Goal: Check status: Check status

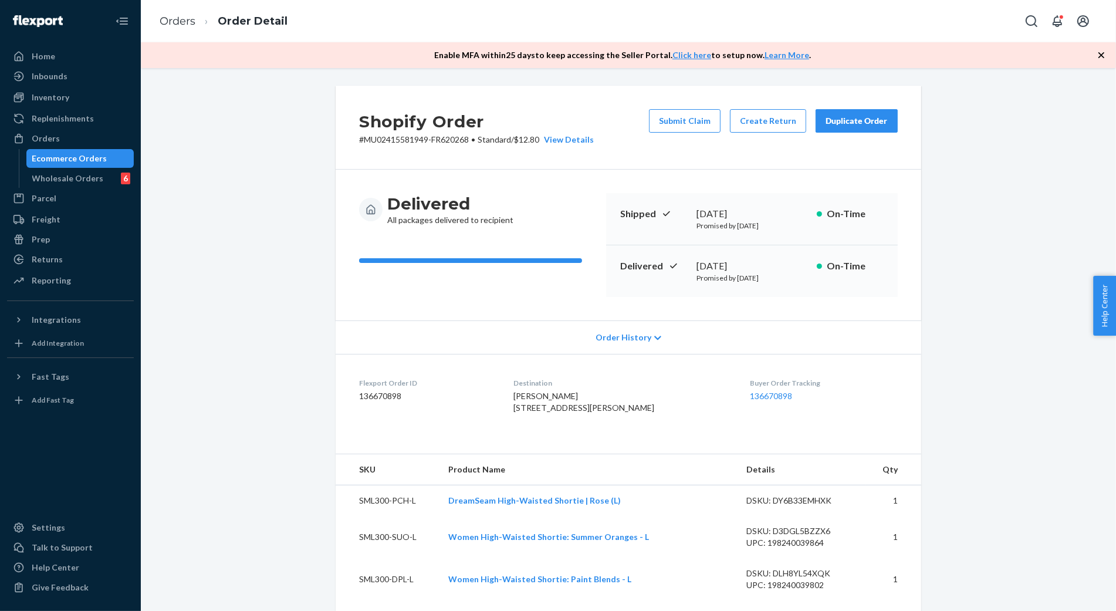
scroll to position [194, 0]
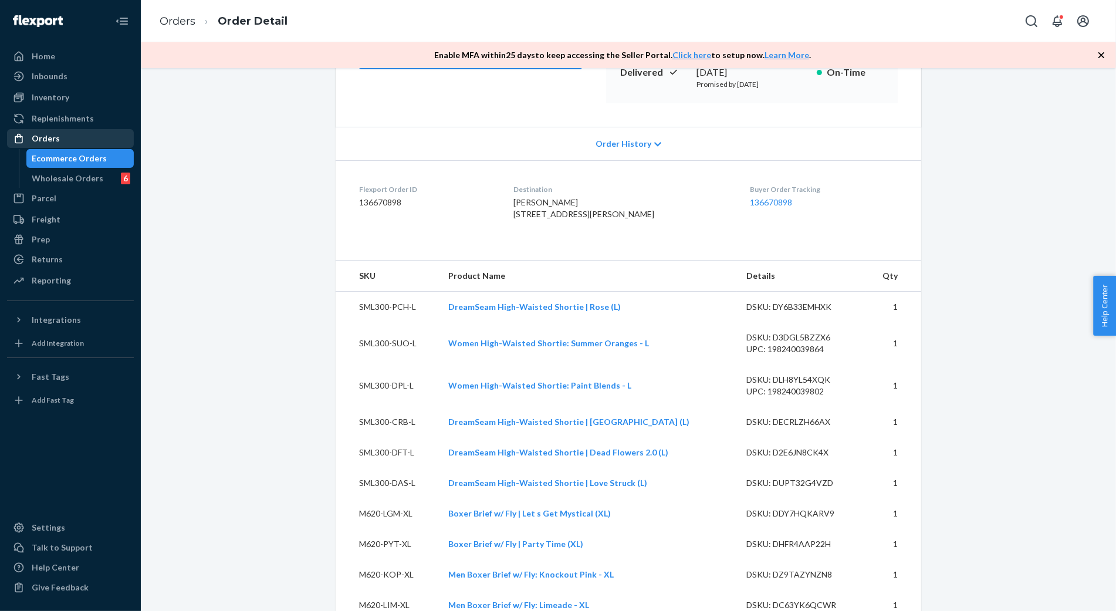
drag, startPoint x: 63, startPoint y: 142, endPoint x: 102, endPoint y: 141, distance: 38.8
click at [63, 142] on div "Orders" at bounding box center [70, 138] width 124 height 16
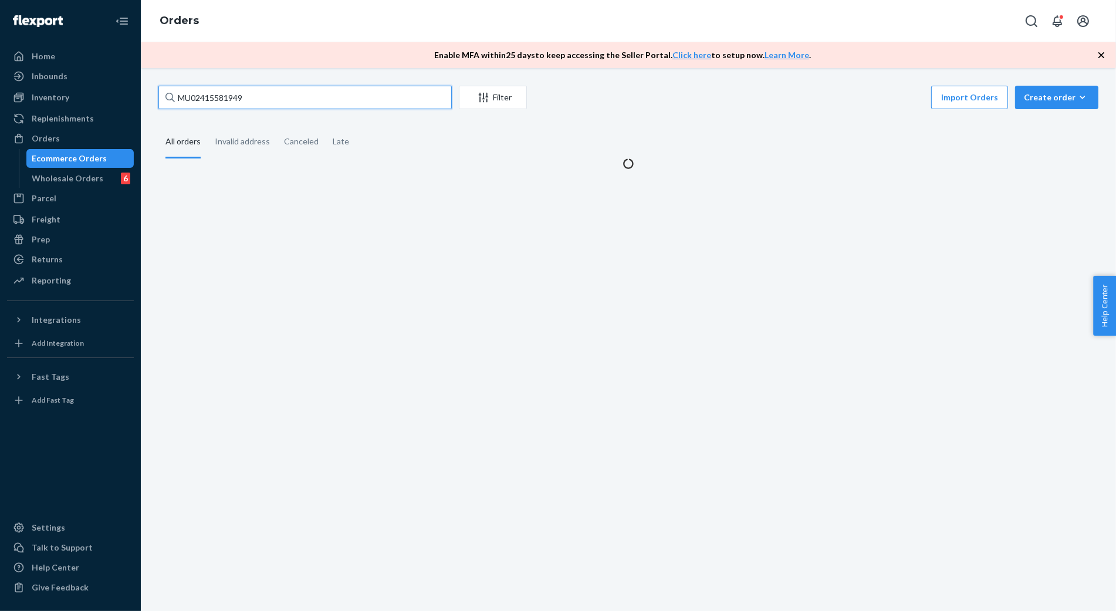
click at [219, 96] on input "MU02415581949" at bounding box center [304, 97] width 293 height 23
paste input "4475"
type input "MU02415584475"
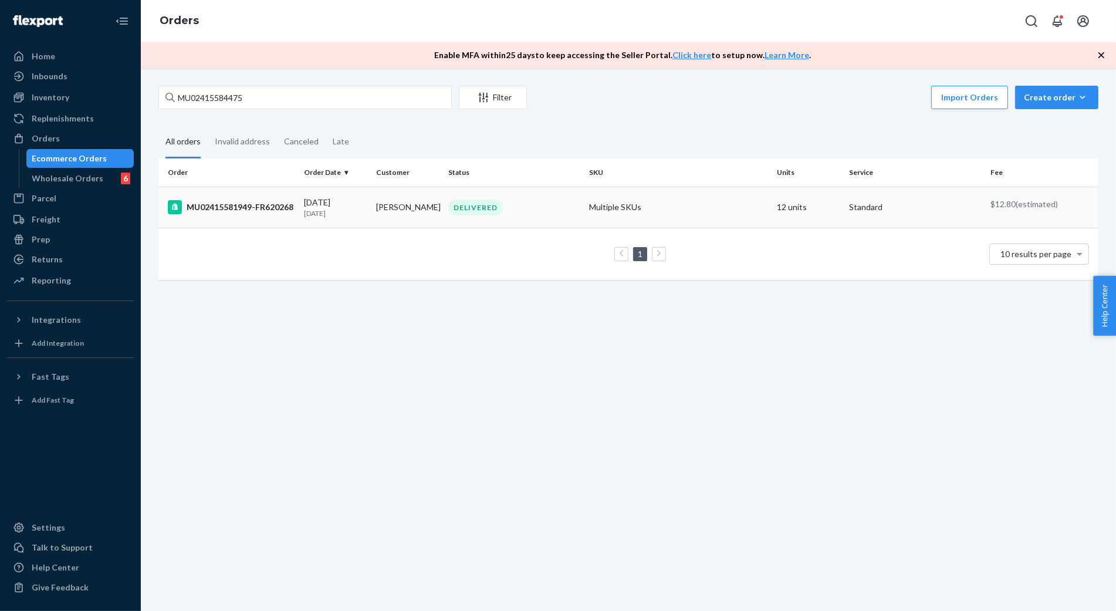
click at [265, 212] on div "MU02415581949-FR620268" at bounding box center [231, 207] width 127 height 14
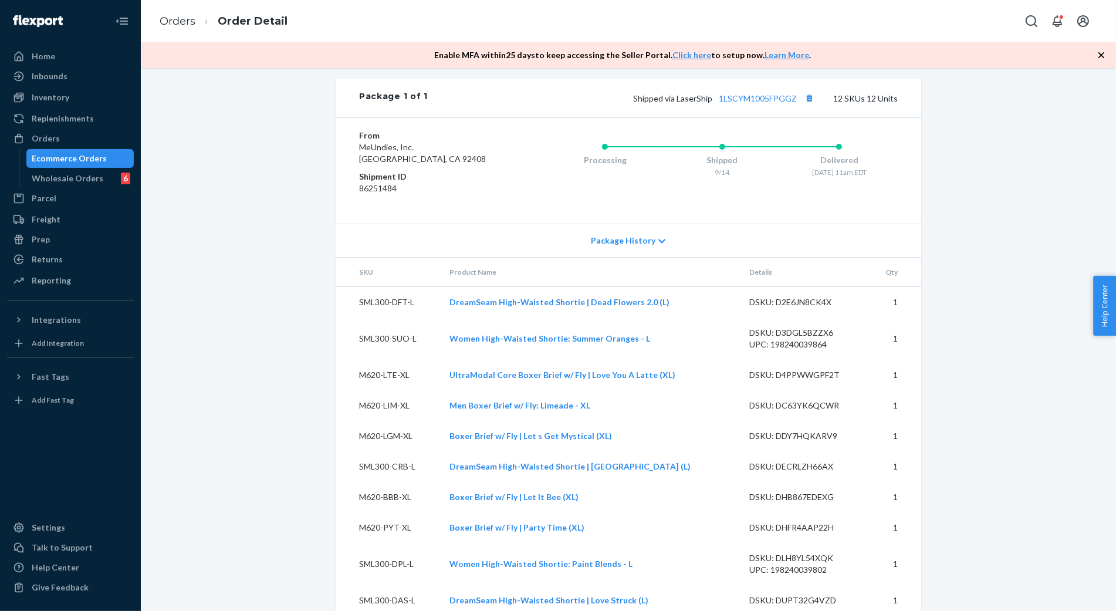
scroll to position [650, 0]
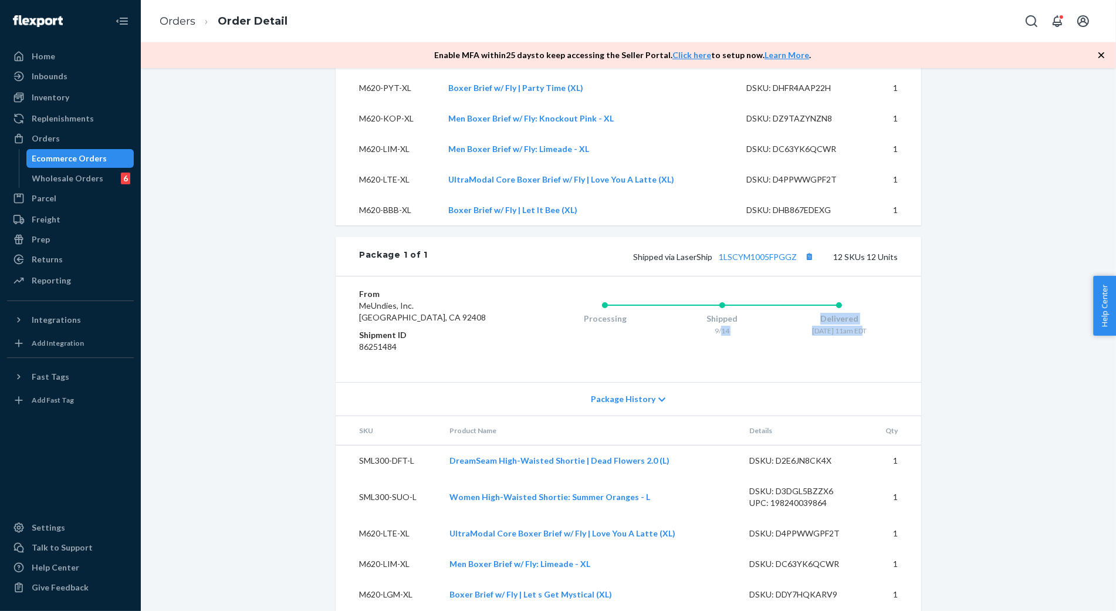
drag, startPoint x: 716, startPoint y: 349, endPoint x: 856, endPoint y: 354, distance: 139.8
click at [856, 340] on div "Processing Shipped 9/14 Delivered [DATE] 11am EDT" at bounding box center [722, 316] width 352 height 47
click at [857, 336] on div "[DATE] 11am EDT" at bounding box center [839, 331] width 117 height 10
drag, startPoint x: 241, startPoint y: 282, endPoint x: 277, endPoint y: 290, distance: 37.3
click at [241, 282] on div "Shopify Order # MU02415581949-FR620268 • Standard / $12.80 View Details Submit …" at bounding box center [629, 142] width 958 height 1413
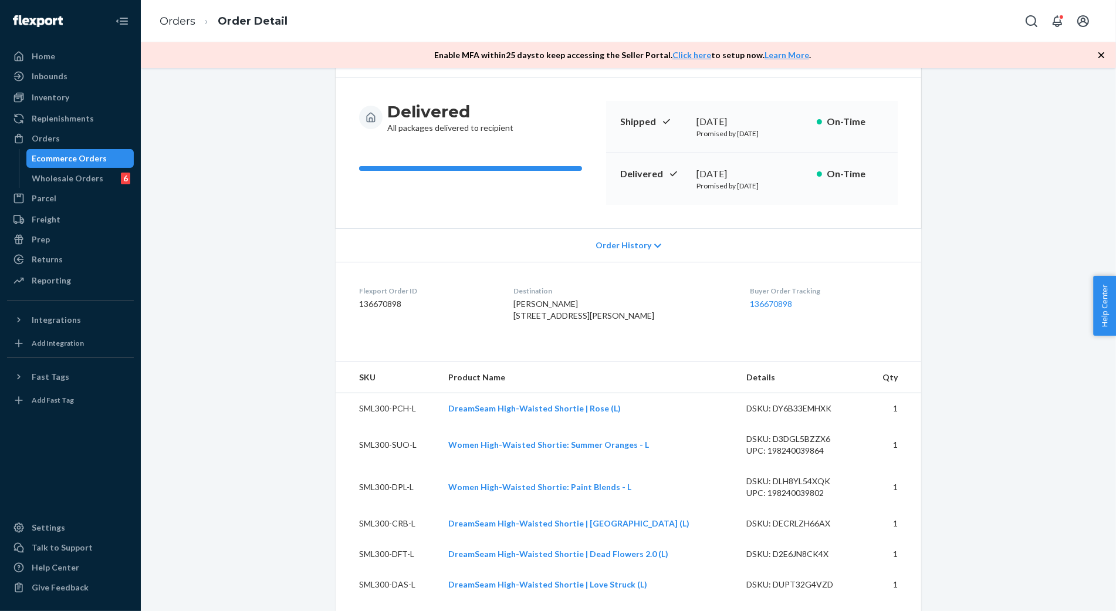
scroll to position [0, 0]
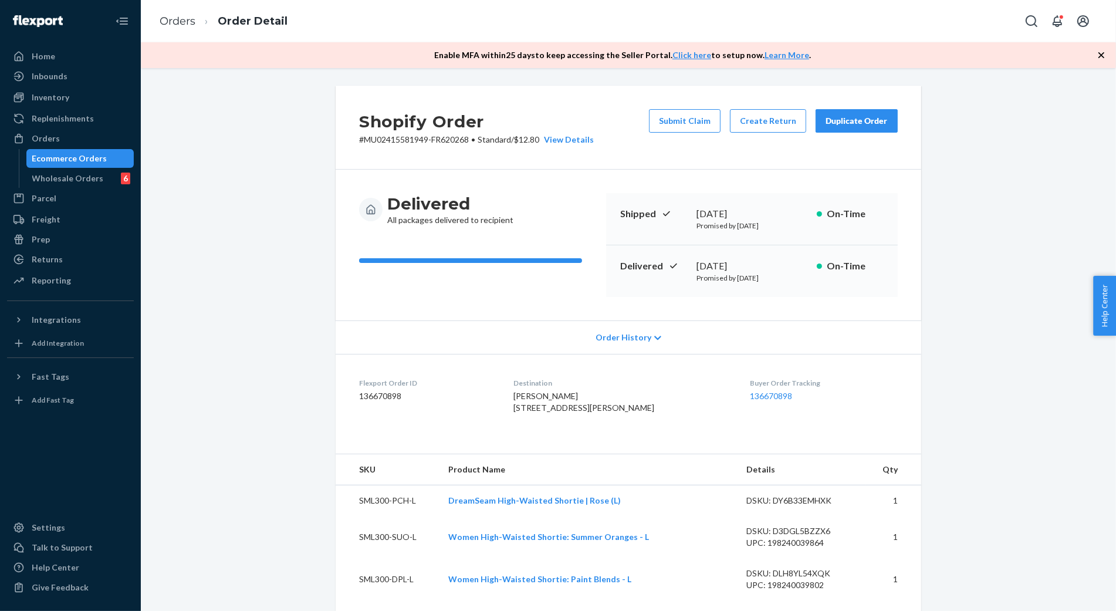
click at [623, 338] on span "Order History" at bounding box center [624, 338] width 56 height 12
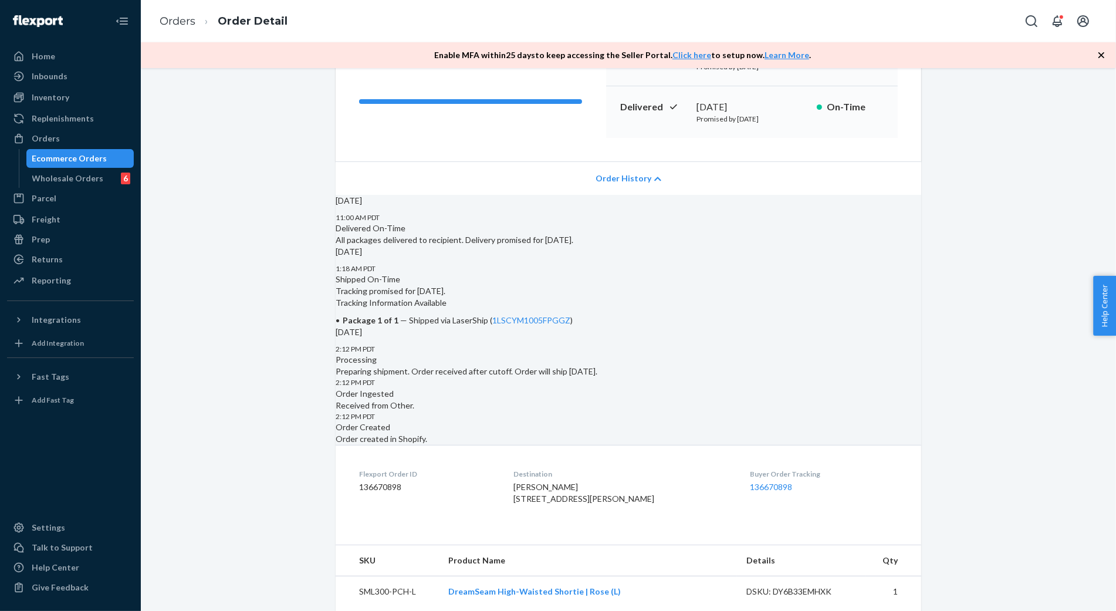
scroll to position [195, 0]
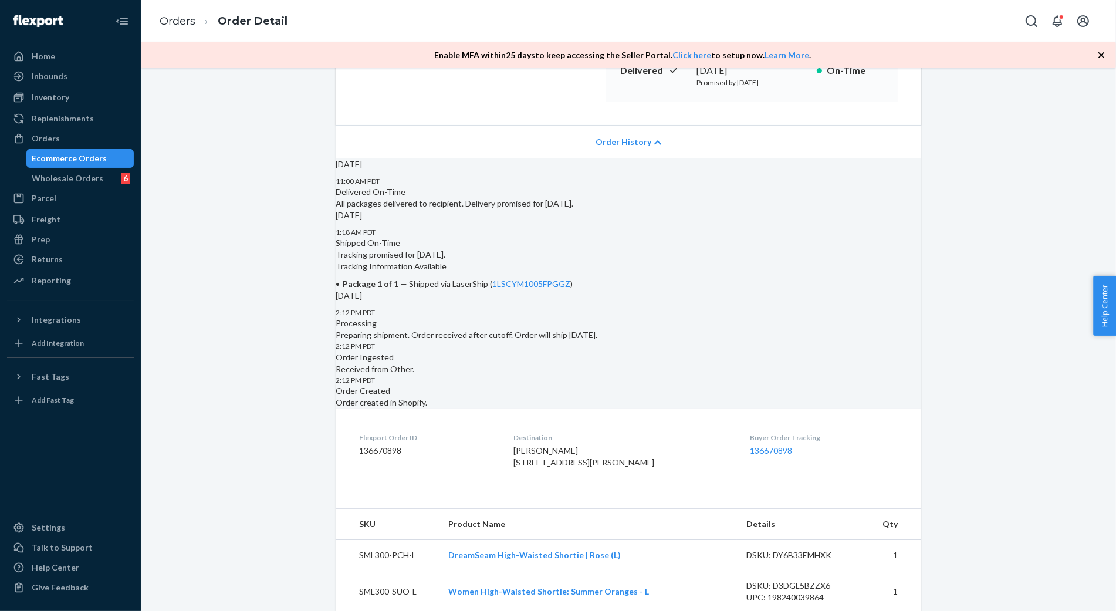
drag, startPoint x: 732, startPoint y: 86, endPoint x: 781, endPoint y: 85, distance: 48.2
click at [781, 85] on p "Promised by [DATE]" at bounding box center [752, 82] width 111 height 10
click at [790, 86] on p "Promised by [DATE]" at bounding box center [752, 82] width 111 height 10
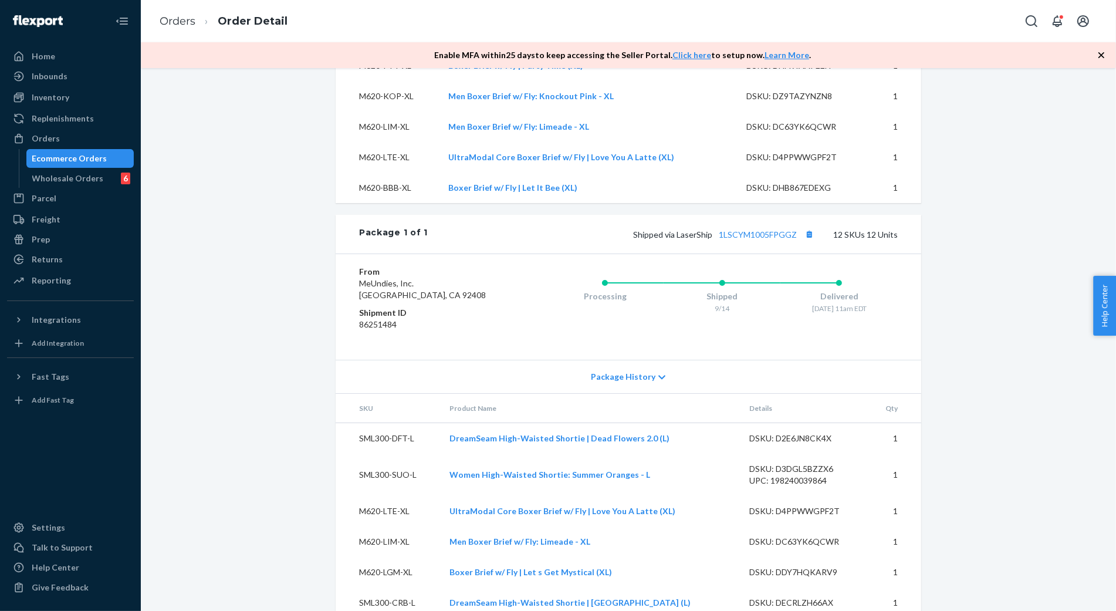
scroll to position [1043, 0]
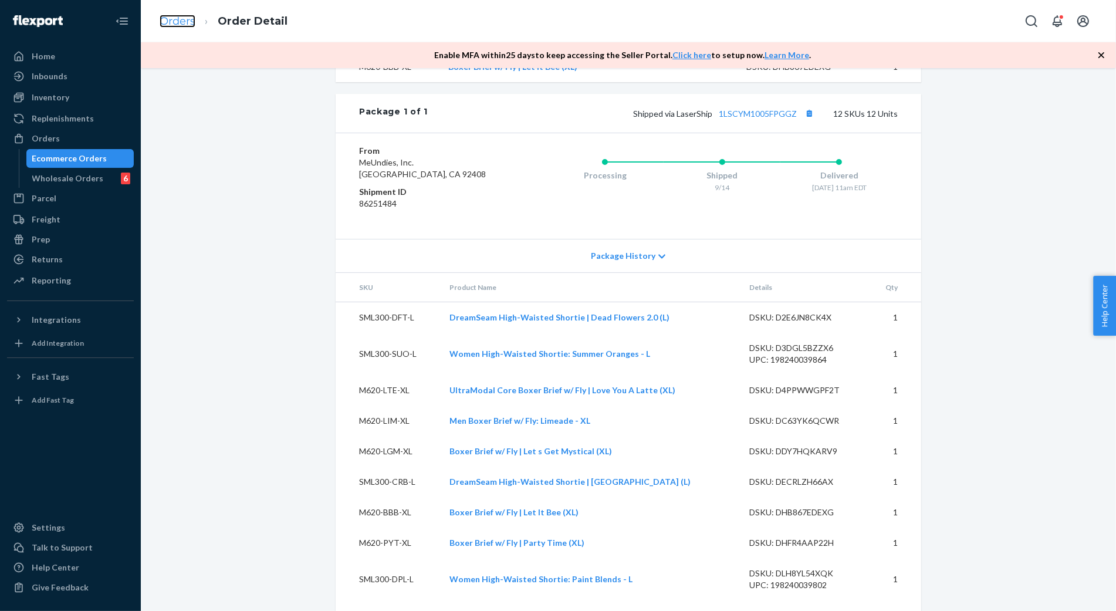
drag, startPoint x: 184, startPoint y: 18, endPoint x: 273, endPoint y: 73, distance: 105.4
click at [183, 18] on link "Orders" at bounding box center [178, 21] width 36 height 13
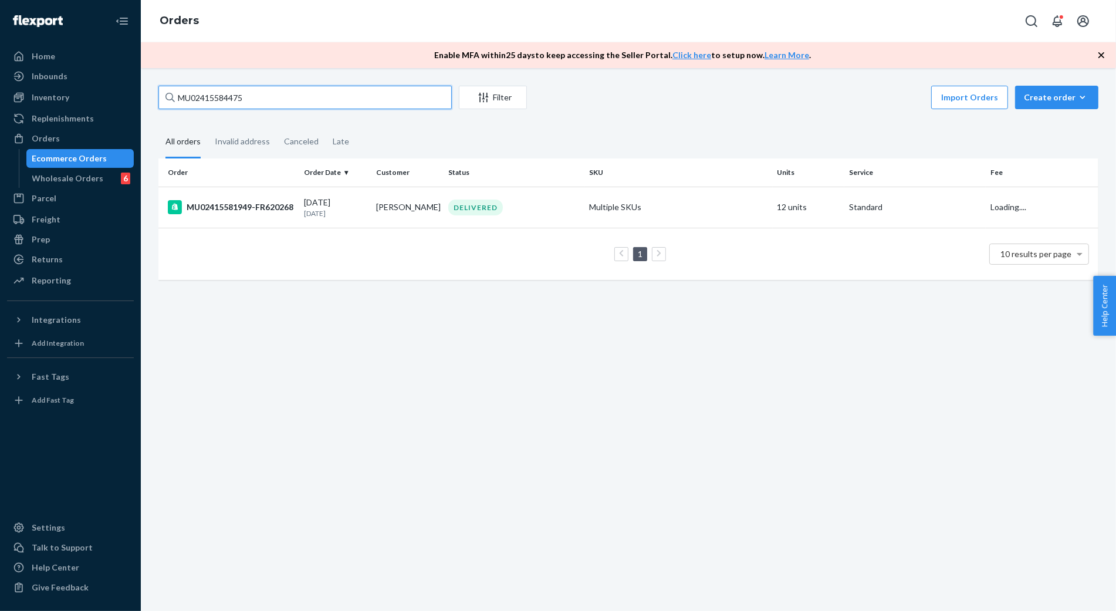
drag, startPoint x: 231, startPoint y: 95, endPoint x: 238, endPoint y: 94, distance: 7.7
click at [231, 95] on input "MU02415584475" at bounding box center [304, 97] width 293 height 23
paste input "MU02415604733"
type input "MU02415604733"
click at [239, 210] on div "MU02415604733-FR643634" at bounding box center [231, 207] width 127 height 14
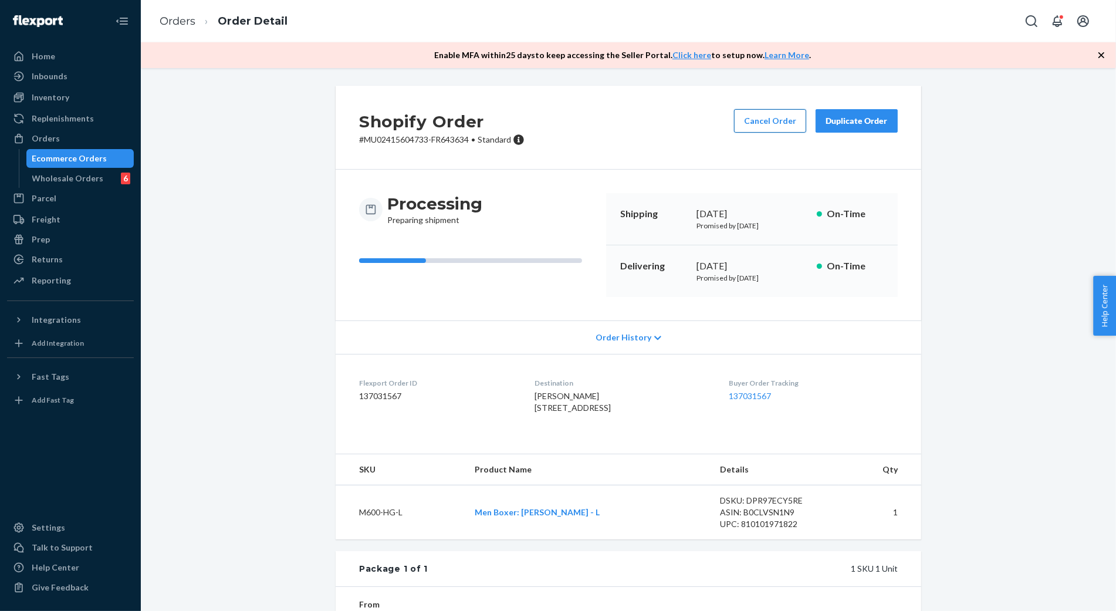
click at [797, 114] on button "Cancel Order" at bounding box center [770, 120] width 72 height 23
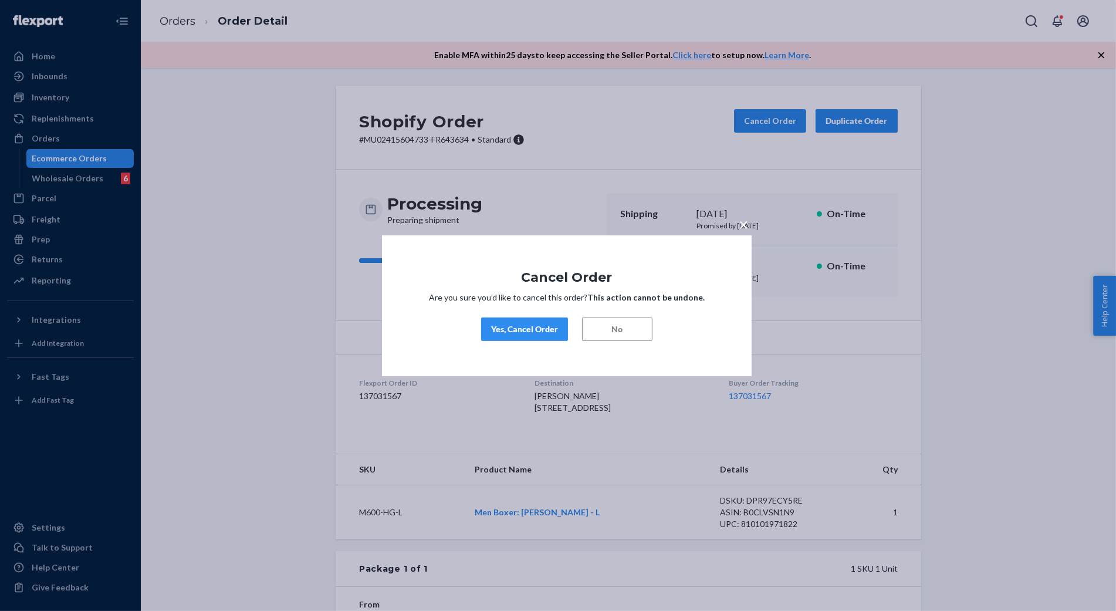
click at [525, 337] on button "Yes, Cancel Order" at bounding box center [524, 328] width 87 height 23
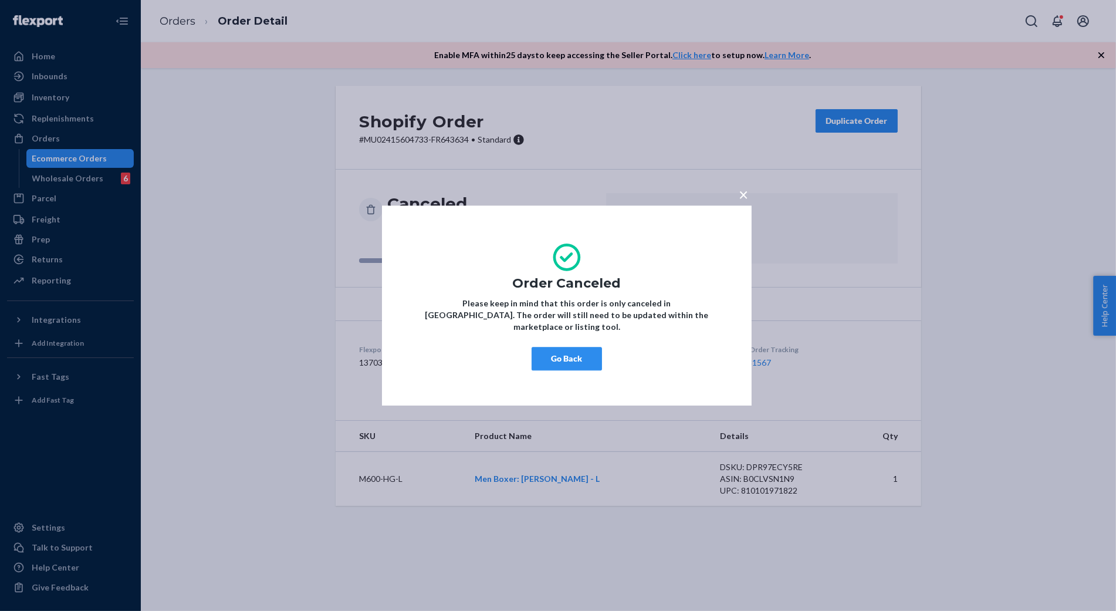
drag, startPoint x: 585, startPoint y: 357, endPoint x: 513, endPoint y: 383, distance: 76.7
click at [585, 356] on button "Go Back" at bounding box center [567, 358] width 70 height 23
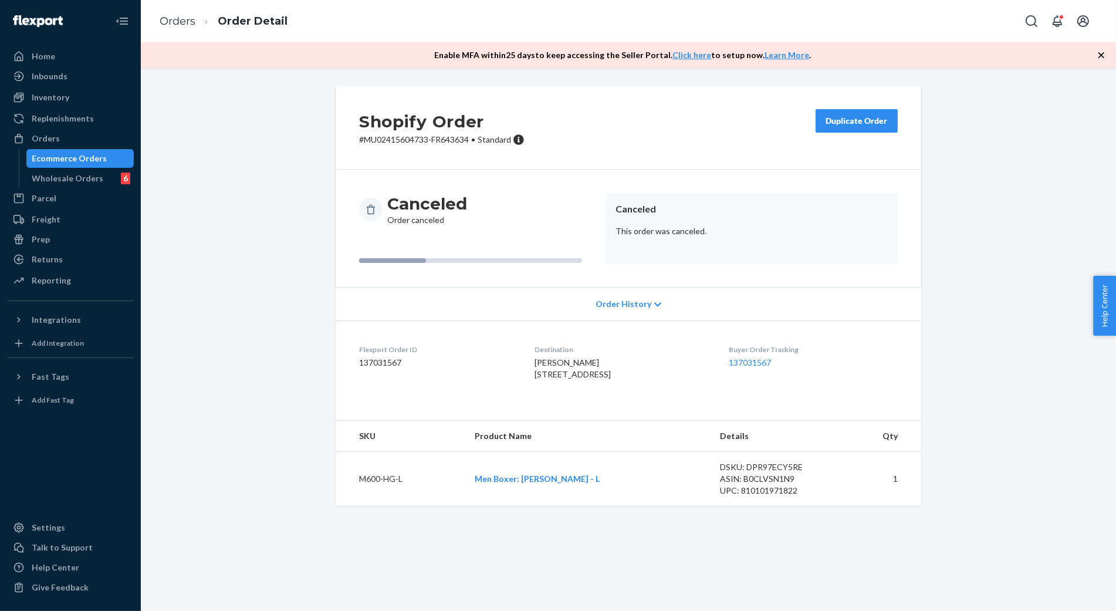
click at [282, 428] on div "Shopify Order # MU02415604733-FR643634 • Standard Duplicate Order Canceled Orde…" at bounding box center [629, 303] width 958 height 434
click at [1009, 303] on div "Shopify Order # MU02415604733-FR643634 • Standard Duplicate Order Canceled Orde…" at bounding box center [629, 303] width 958 height 434
